Goal: Transaction & Acquisition: Register for event/course

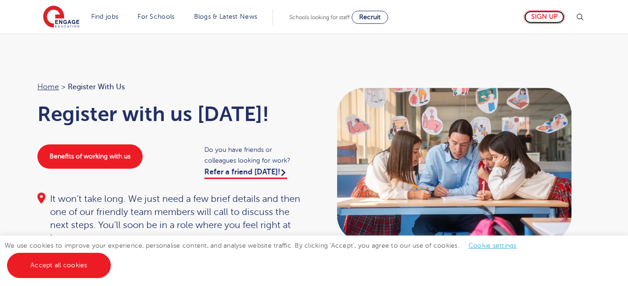
click at [549, 13] on link "Sign up" at bounding box center [544, 17] width 41 height 14
click at [539, 17] on link "Sign up" at bounding box center [544, 17] width 41 height 14
click at [530, 275] on div "We use cookies to improve your experience, personalise content, and analyse web…" at bounding box center [314, 261] width 628 height 50
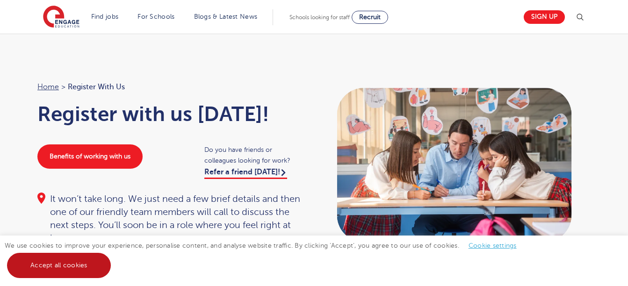
click at [50, 267] on link "Accept all cookies" at bounding box center [59, 265] width 104 height 25
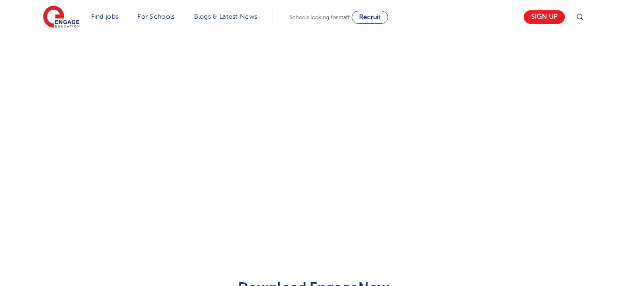
scroll to position [252, 0]
